Goal: Information Seeking & Learning: Learn about a topic

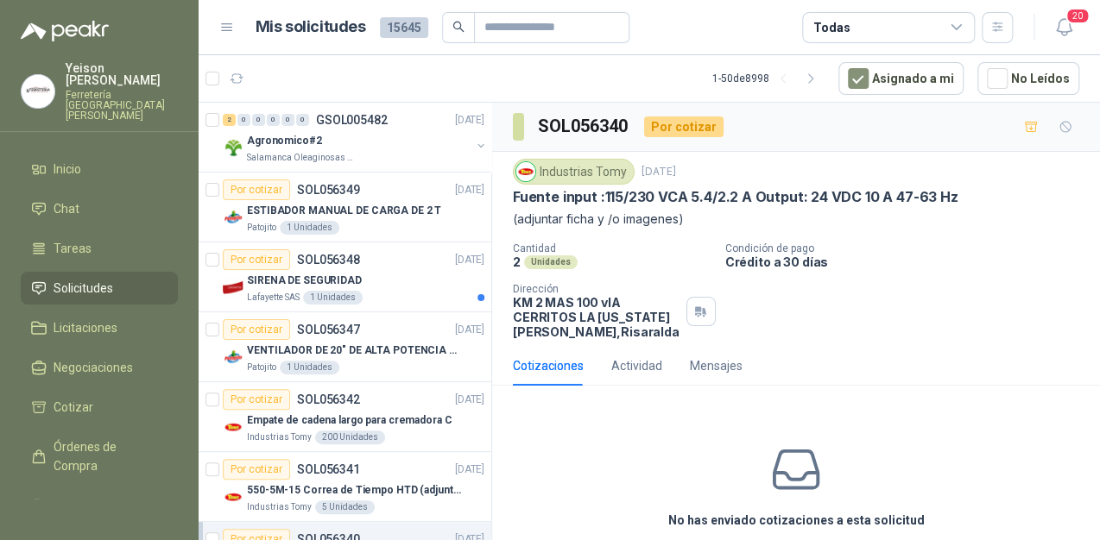
scroll to position [345, 0]
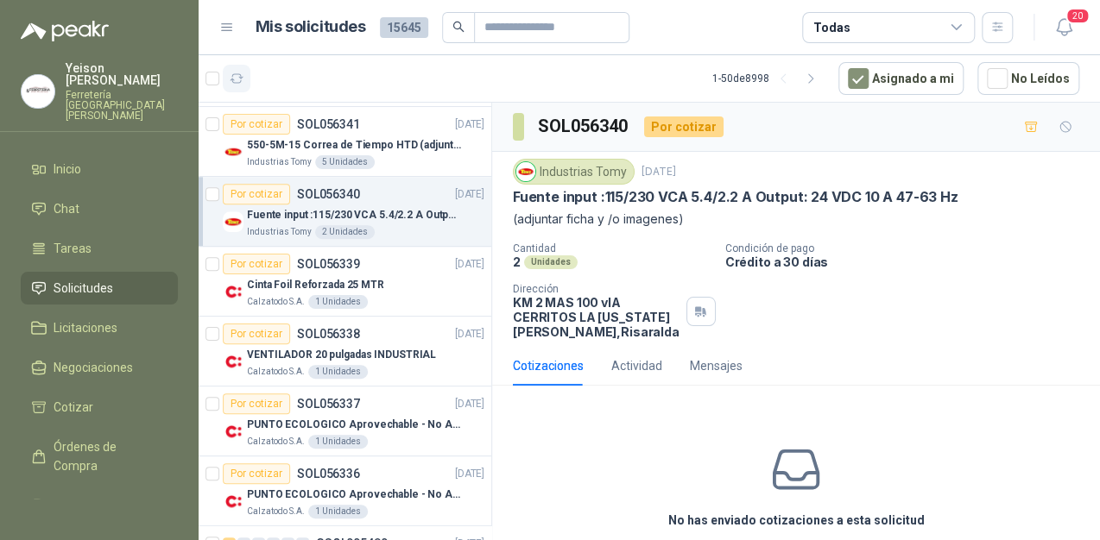
click at [245, 79] on button "button" at bounding box center [237, 79] width 28 height 28
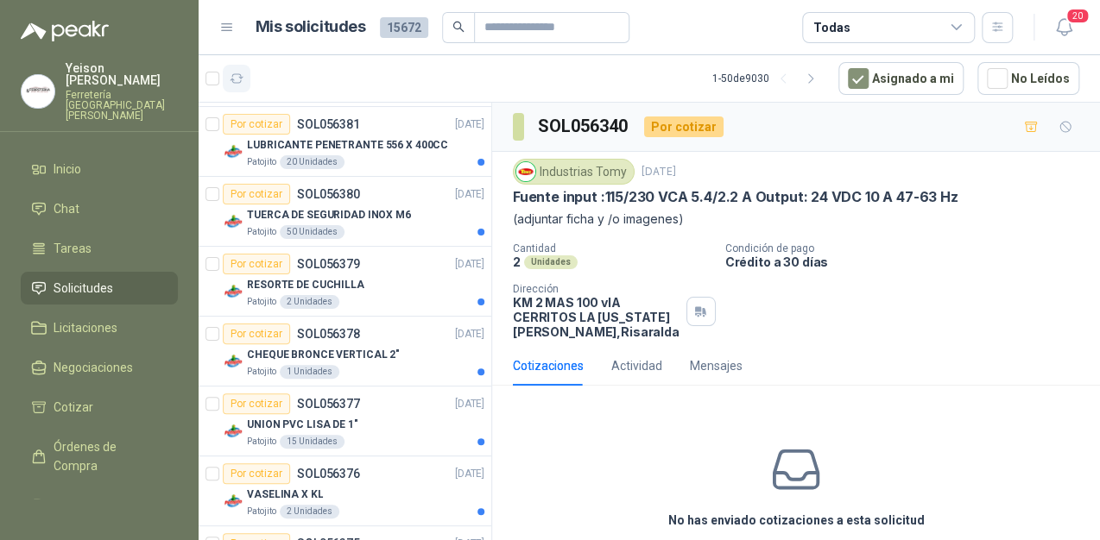
scroll to position [2577, 0]
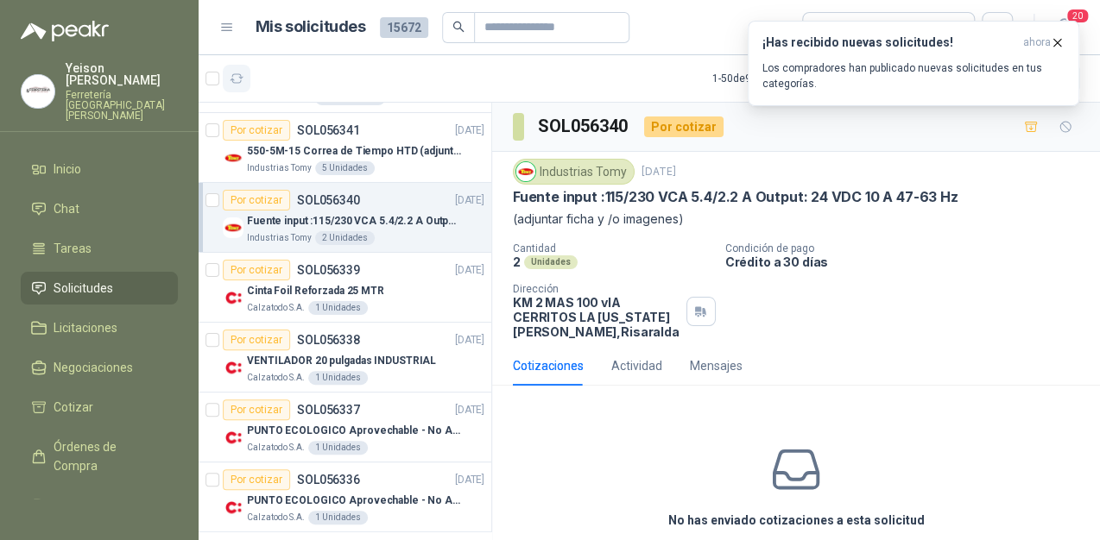
click at [237, 79] on icon "button" at bounding box center [237, 79] width 15 height 15
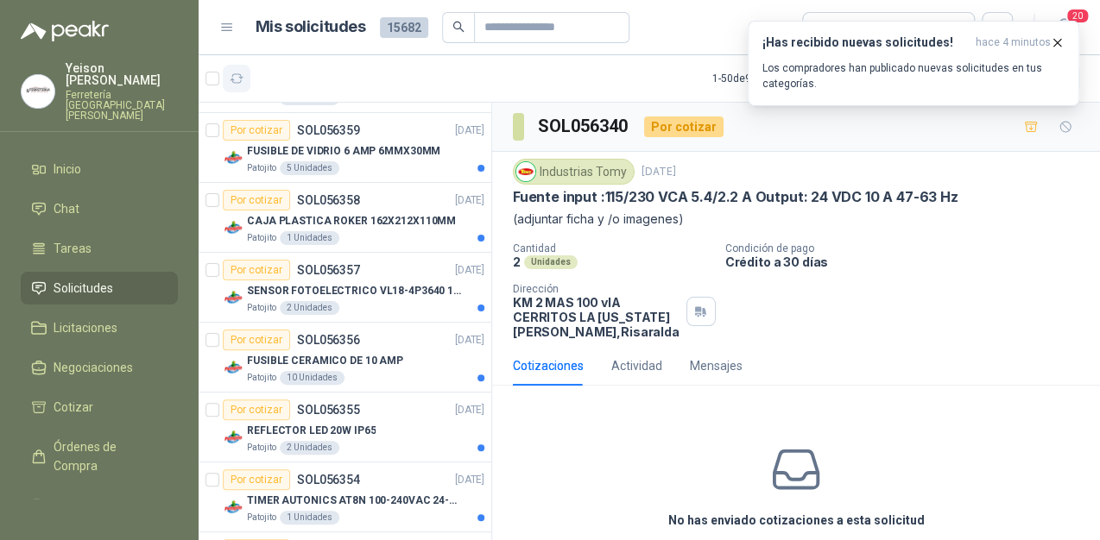
scroll to position [3068, 0]
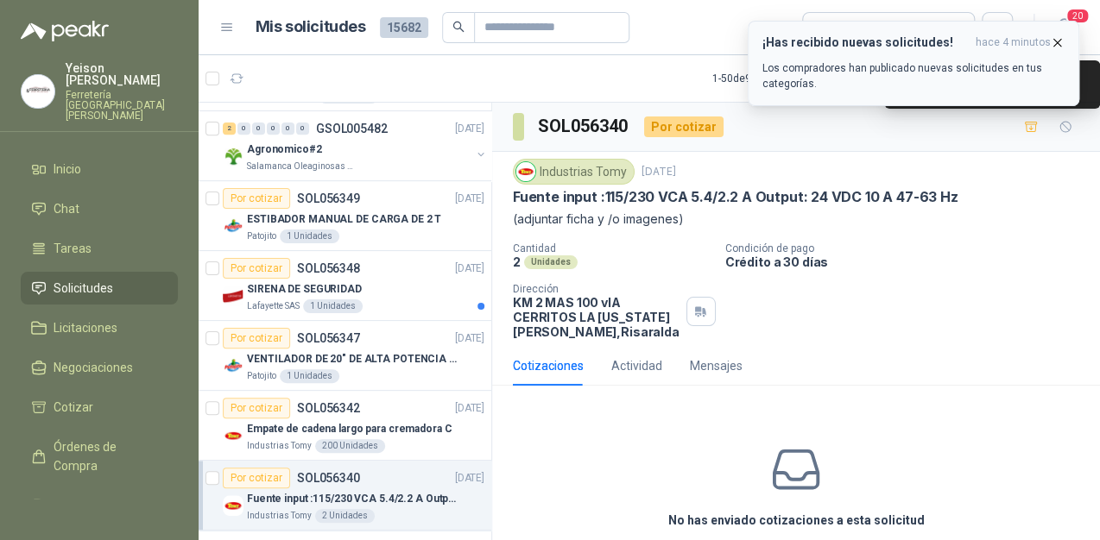
click at [981, 41] on span "hace 4 minutos" at bounding box center [1012, 42] width 75 height 15
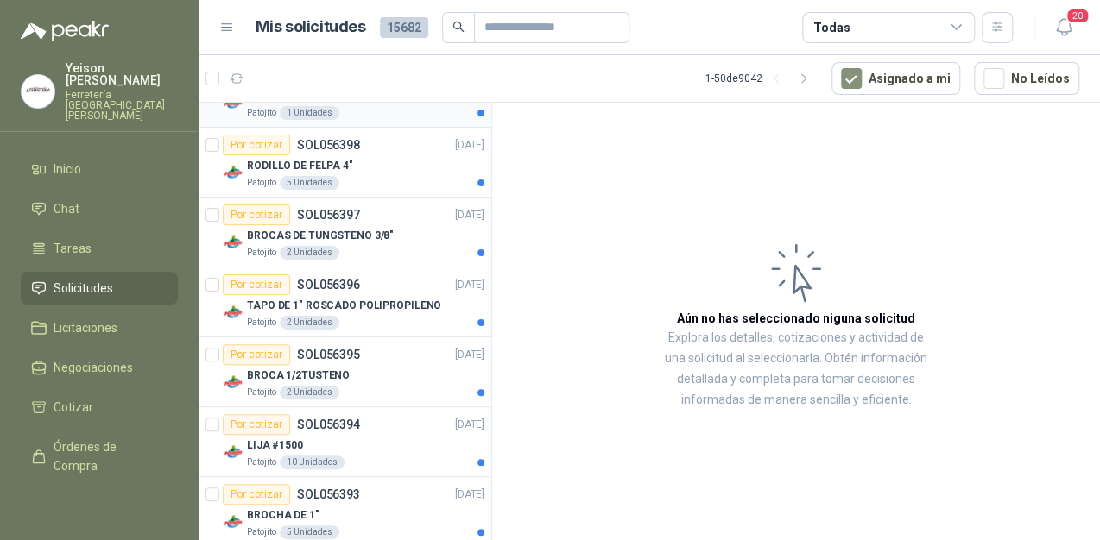
scroll to position [69, 0]
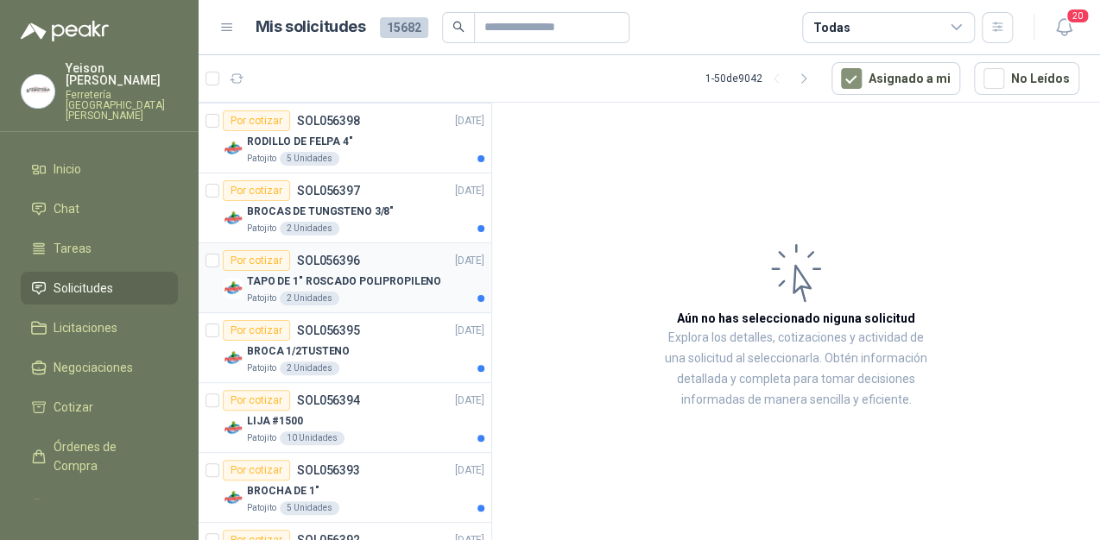
click at [363, 285] on p "TAPO DE 1" ROSCADO POLIPROPILENO" at bounding box center [344, 282] width 194 height 16
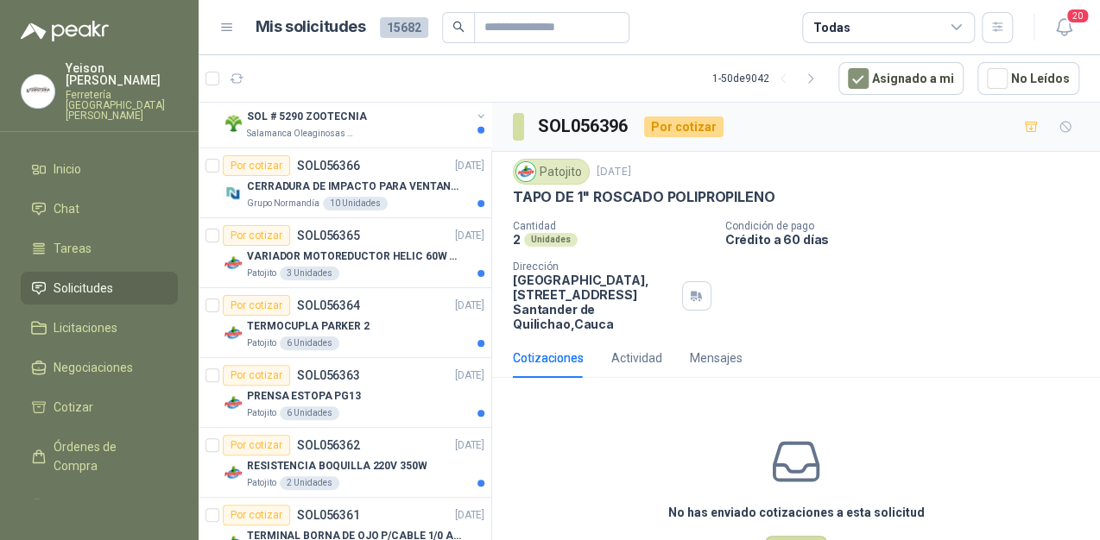
scroll to position [2032, 0]
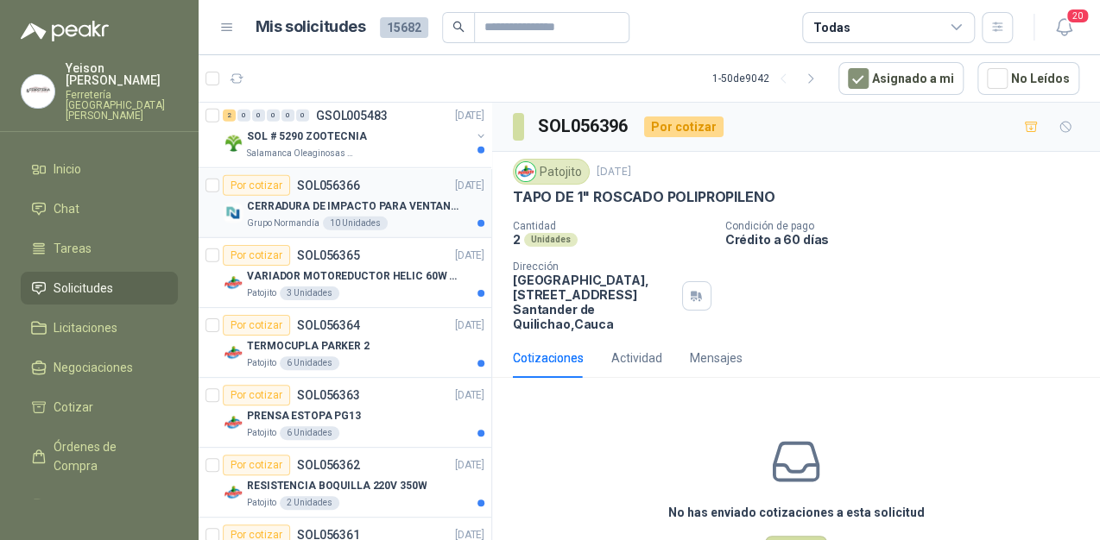
click at [401, 208] on div "CERRADURA DE IMPACTO PARA VENTANAS" at bounding box center [365, 206] width 237 height 21
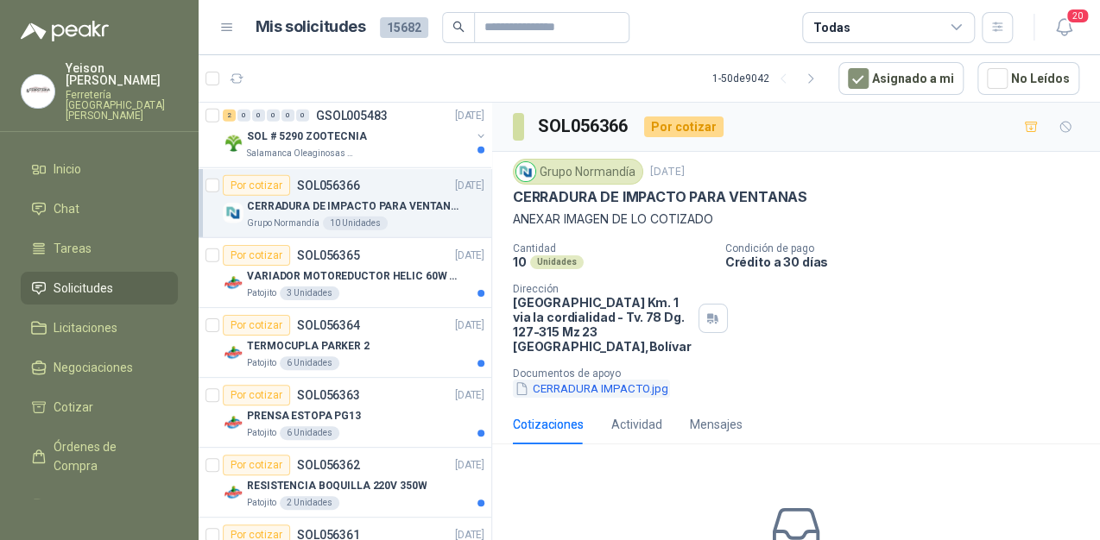
click at [559, 389] on button "CERRADURA IMPACTO.jpg" at bounding box center [591, 389] width 157 height 18
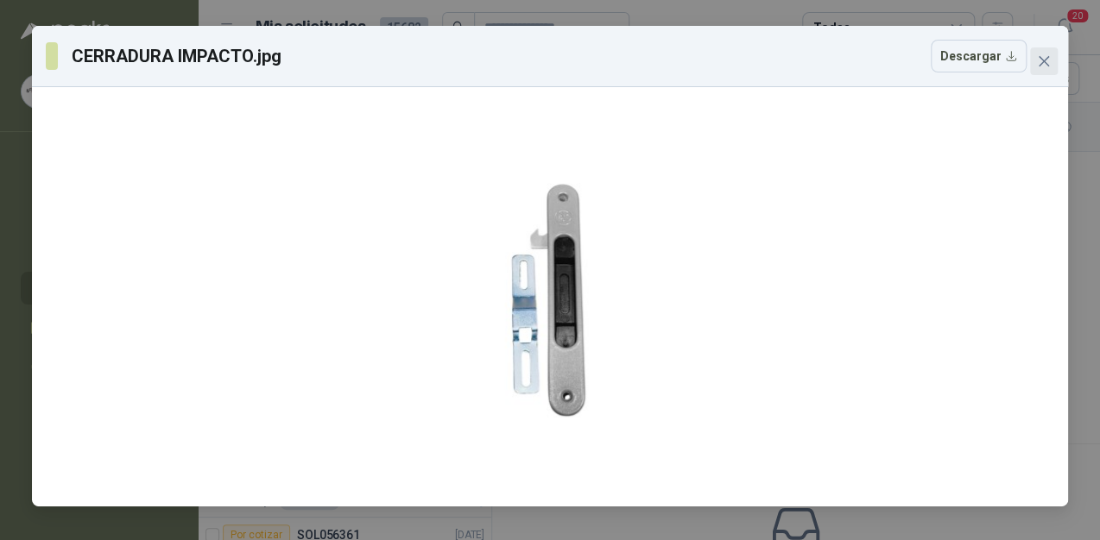
click at [1048, 59] on icon "close" at bounding box center [1044, 61] width 14 height 14
